Goal: Share content

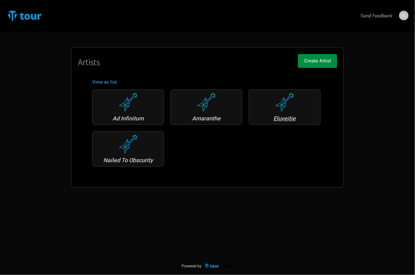
click at [278, 117] on div "Eluveitie" at bounding box center [284, 119] width 65 height 6
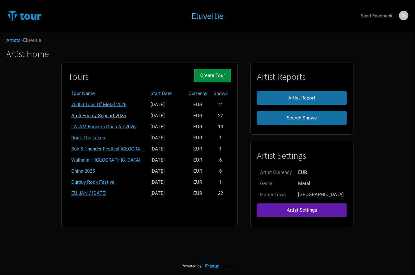
click at [126, 115] on link "Arch Enemy Support 2025" at bounding box center [98, 116] width 54 height 6
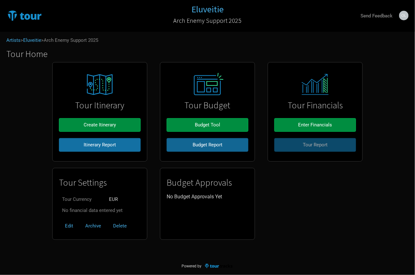
click at [197, 138] on button "Budget Report" at bounding box center [208, 145] width 82 height 14
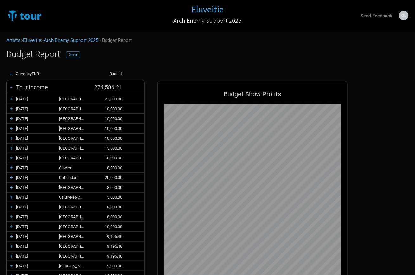
scroll to position [443, 203]
click at [69, 55] on span "Share" at bounding box center [73, 54] width 9 height 4
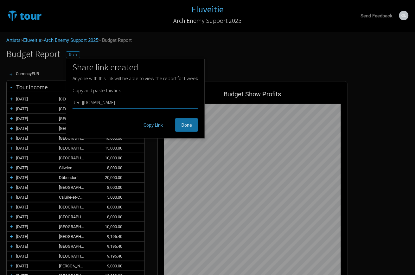
click at [149, 125] on button "Copy Link" at bounding box center [153, 125] width 31 height 14
